Goal: Share content: Distribute website content to other platforms or users

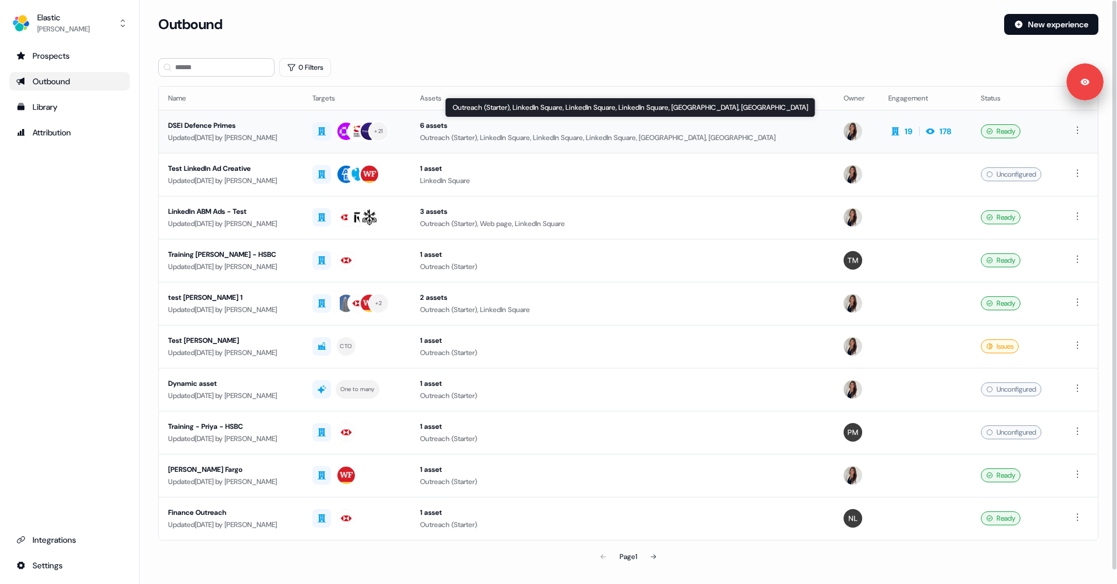
click at [494, 140] on div "Outreach (Starter), LinkedIn Square, LinkedIn Square, LinkedIn Square, [GEOGRAP…" at bounding box center [622, 138] width 405 height 12
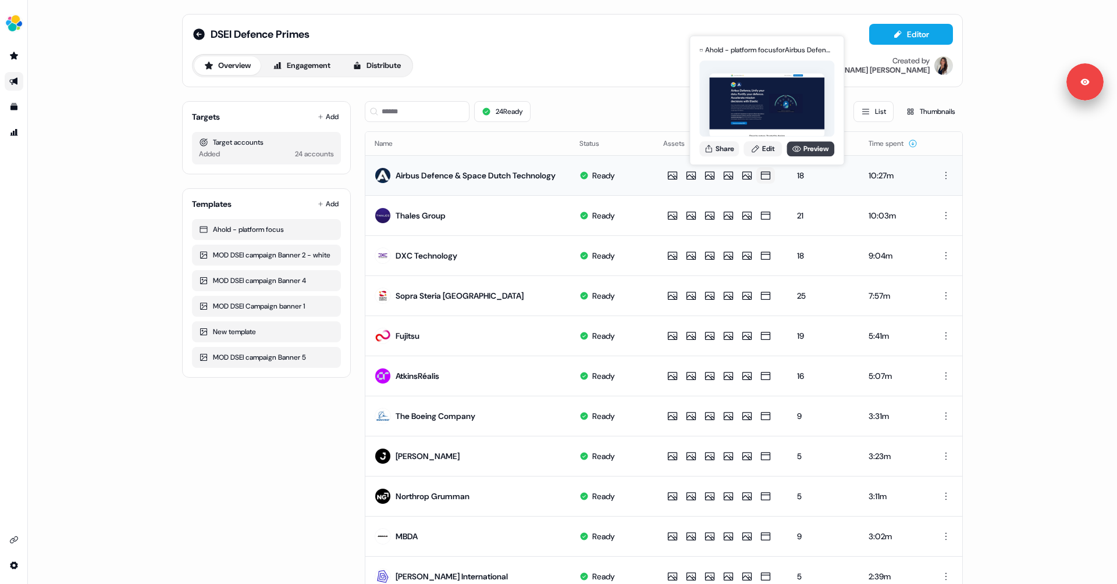
click at [801, 155] on link "Preview" at bounding box center [810, 148] width 48 height 15
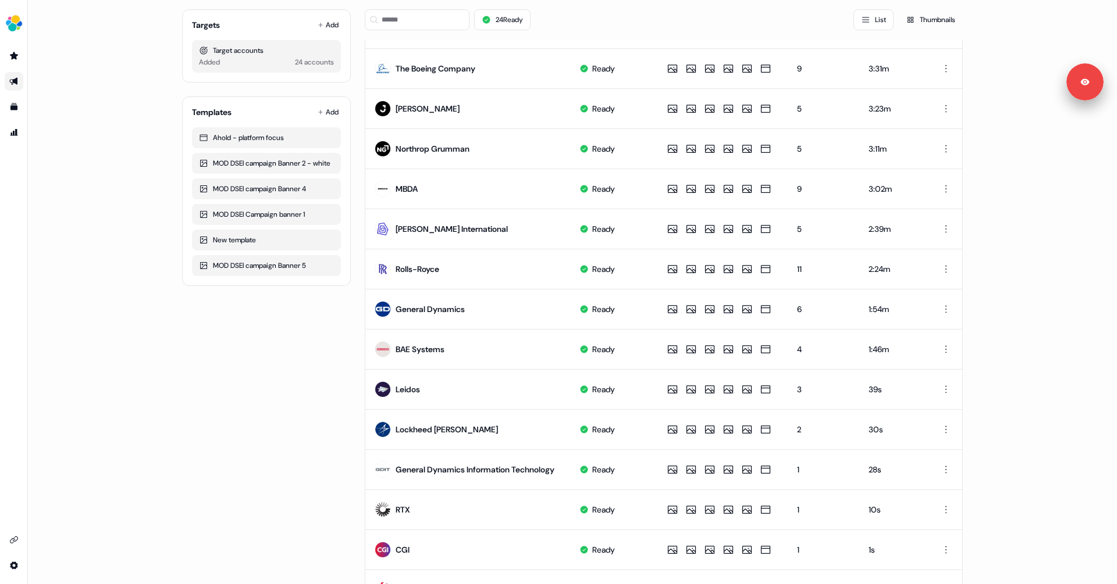
scroll to position [406, 0]
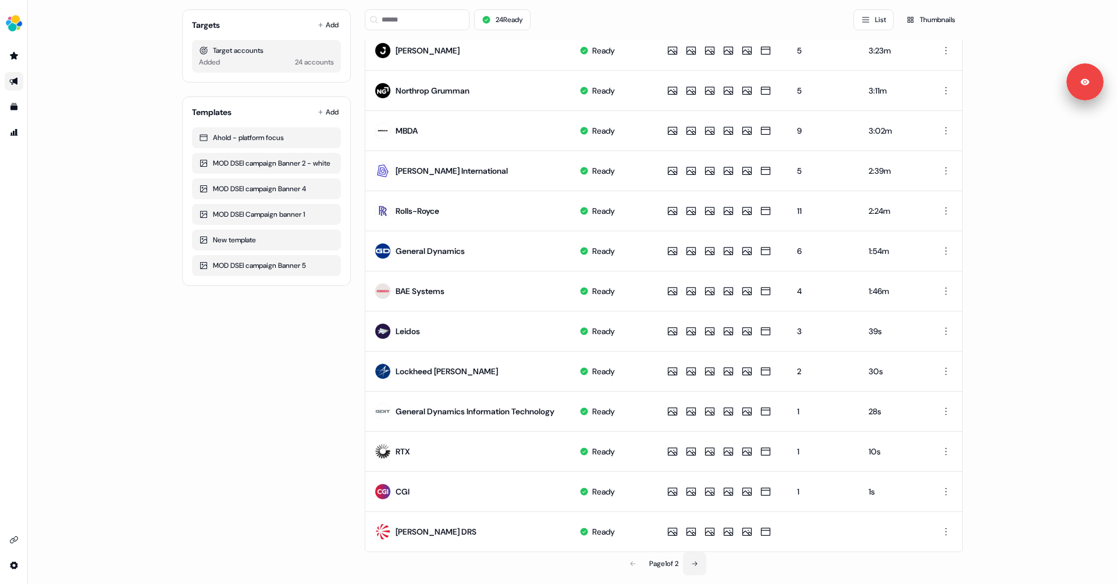
click at [691, 561] on icon at bounding box center [694, 564] width 7 height 7
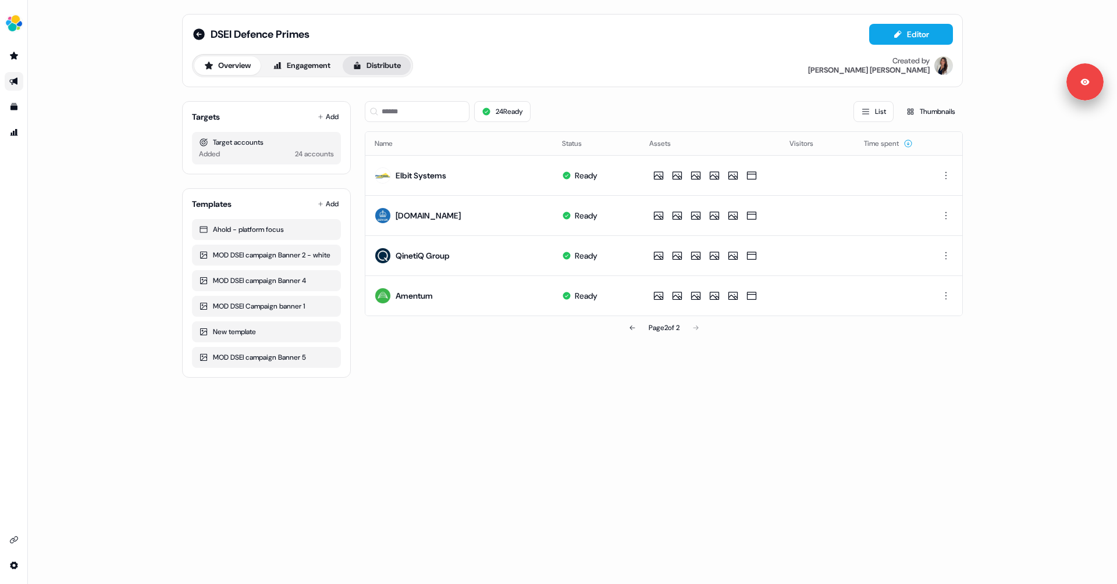
click at [365, 57] on button "Distribute" at bounding box center [377, 65] width 68 height 19
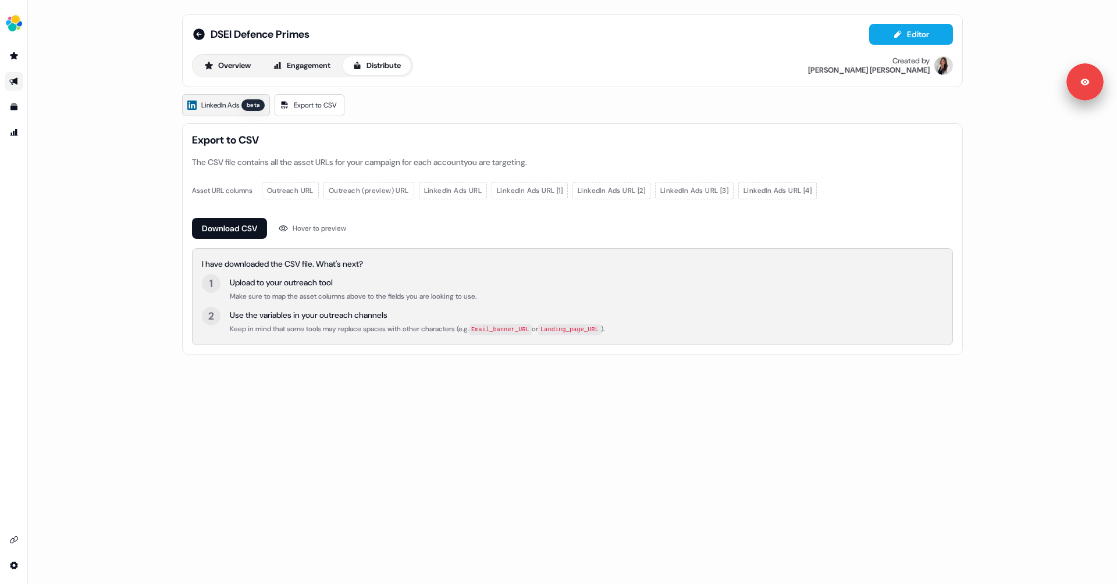
click at [203, 110] on span "LinkedIn Ads" at bounding box center [220, 105] width 38 height 12
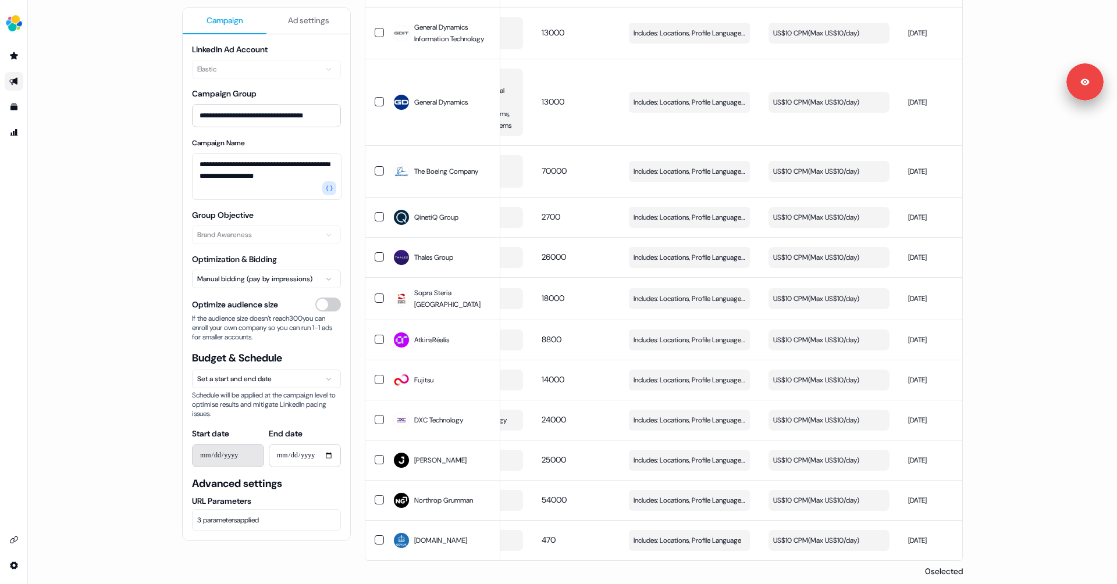
scroll to position [0, 143]
